Goal: Task Accomplishment & Management: Manage account settings

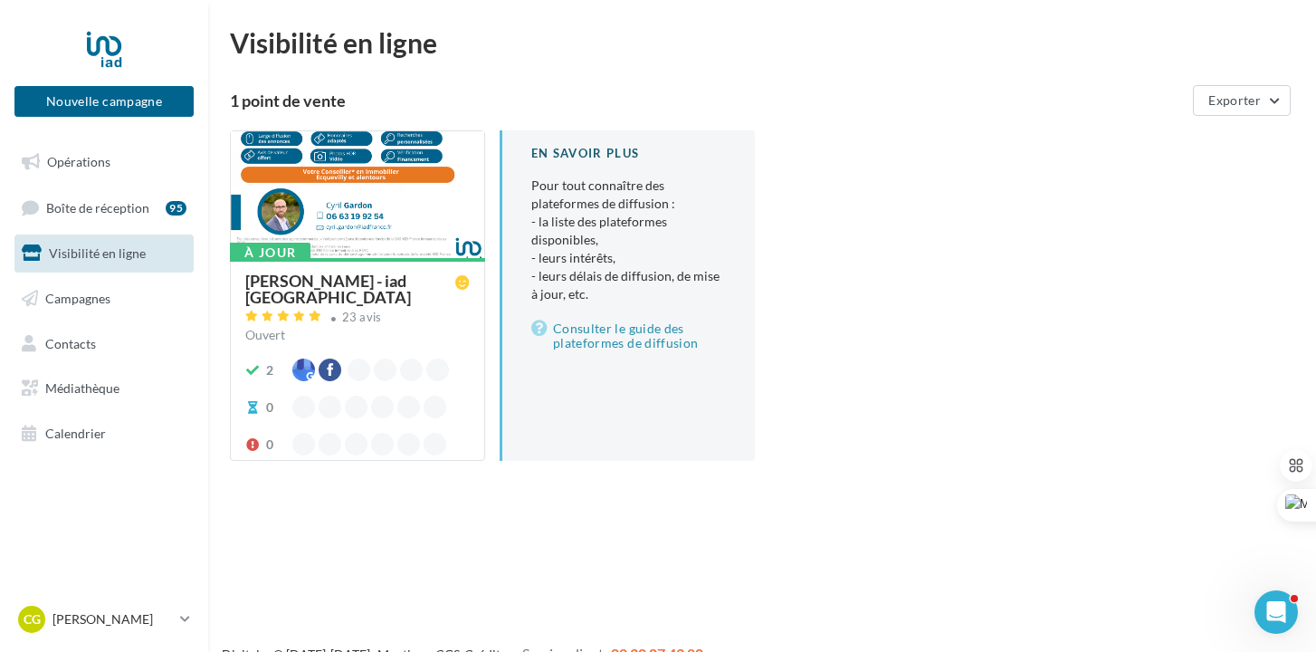
click at [420, 283] on div "[PERSON_NAME] - iad [GEOGRAPHIC_DATA]" at bounding box center [350, 289] width 210 height 33
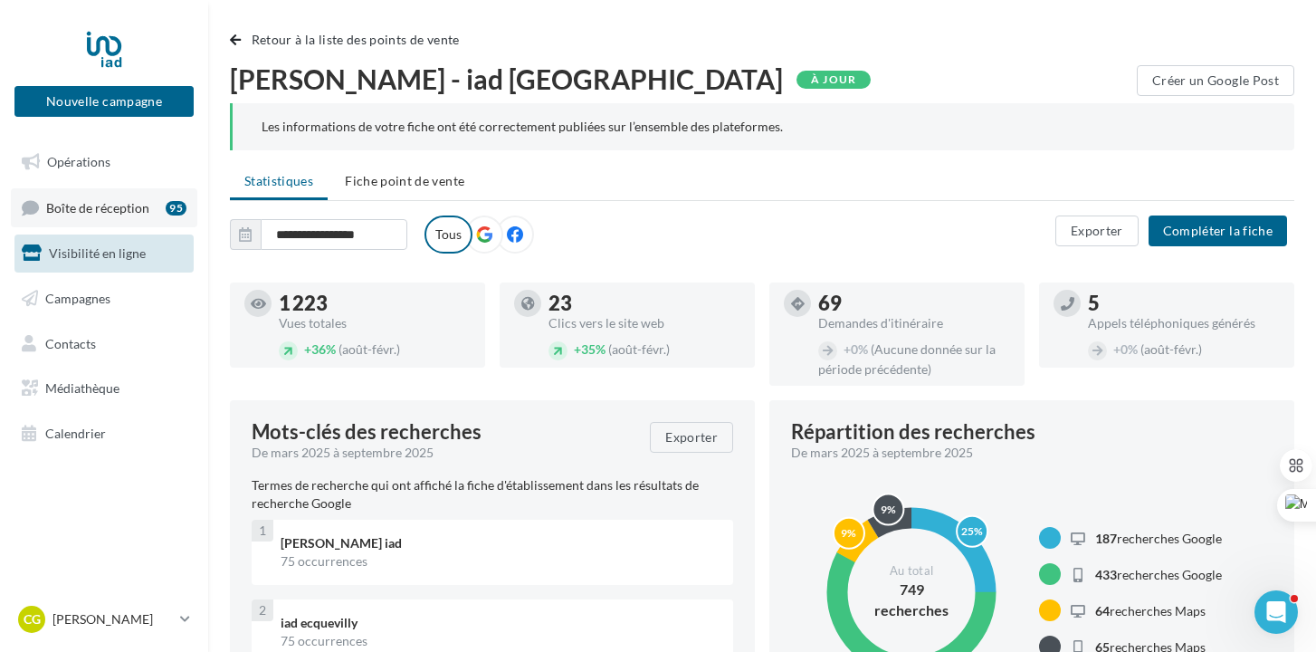
click at [104, 195] on link "Boîte de réception 95" at bounding box center [104, 207] width 187 height 39
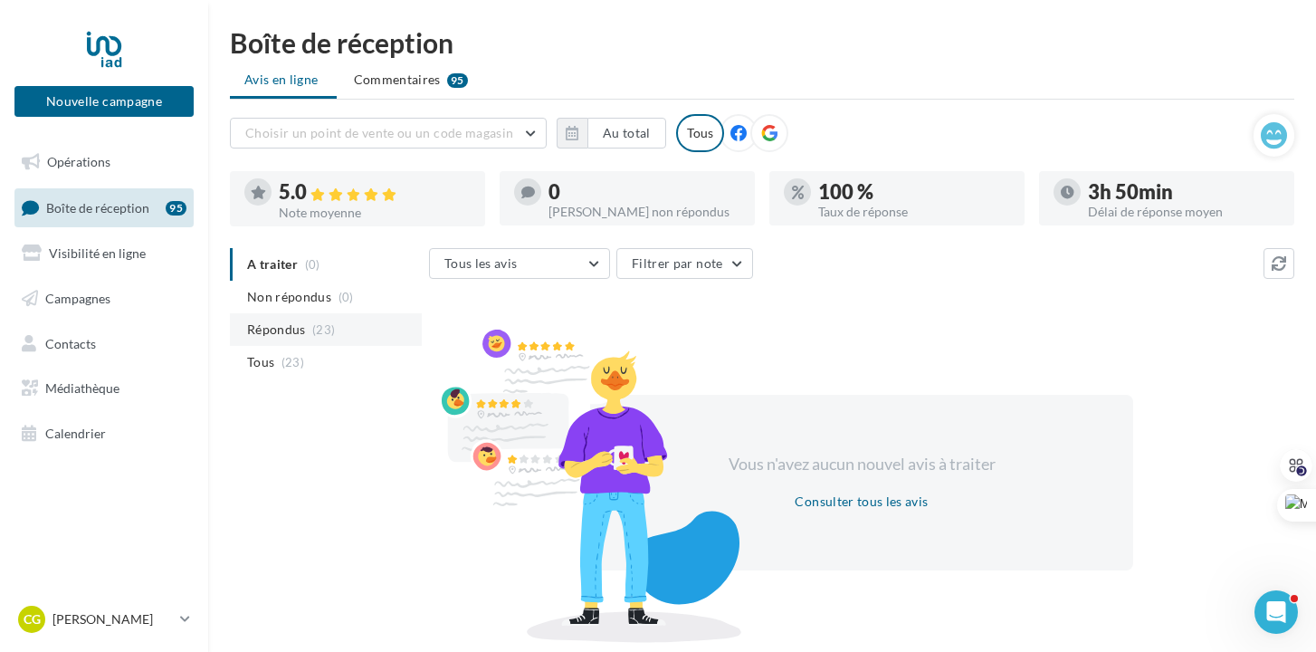
click at [289, 329] on span "Répondus" at bounding box center [276, 330] width 59 height 18
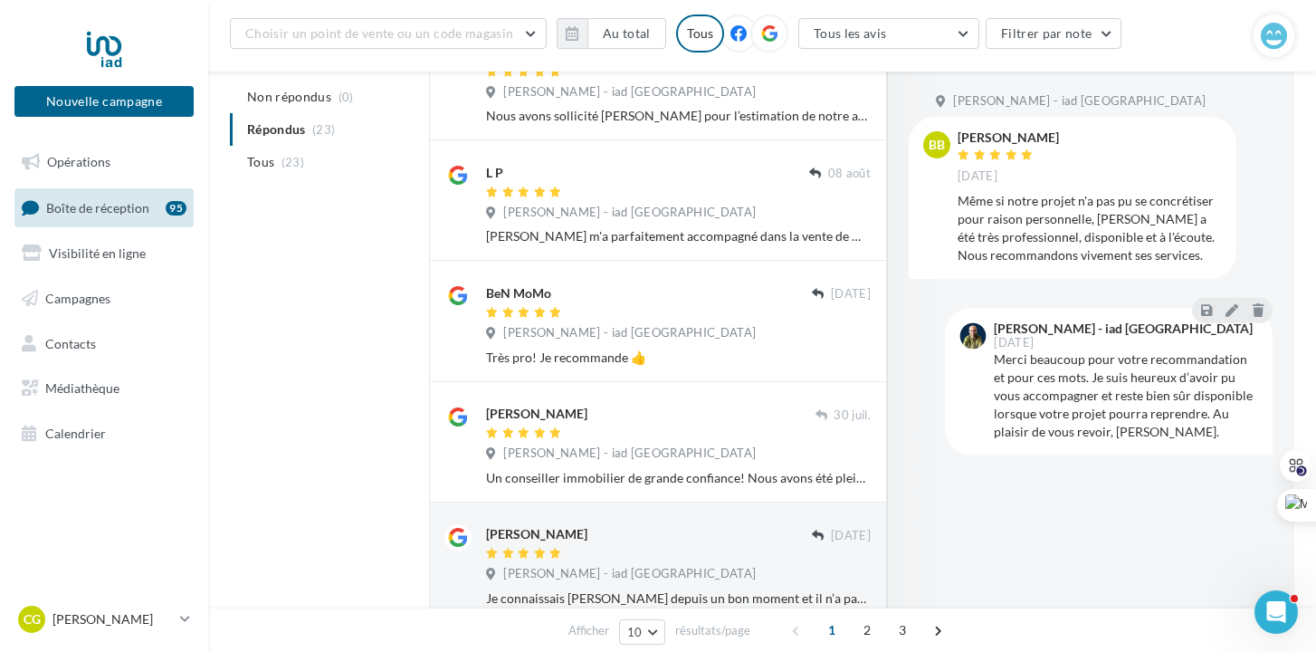
scroll to position [404, 0]
